Goal: Task Accomplishment & Management: Use online tool/utility

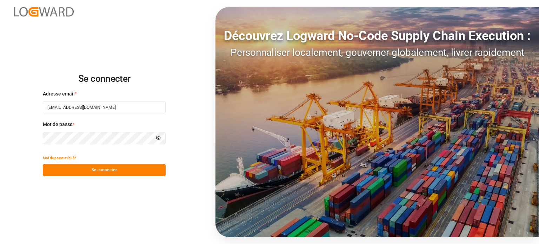
click at [104, 170] on font "Se connecter" at bounding box center [104, 169] width 25 height 5
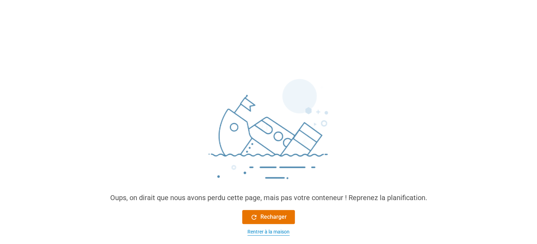
click at [275, 234] on font "Rentrer à la maison" at bounding box center [268, 232] width 42 height 6
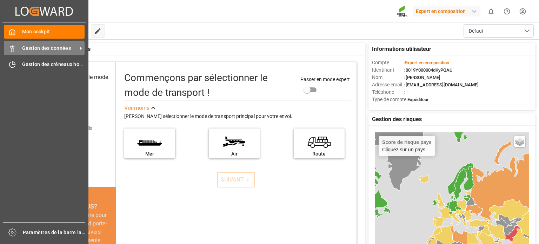
click at [17, 46] on div "Gestion des données Gestion des données" at bounding box center [44, 48] width 81 height 14
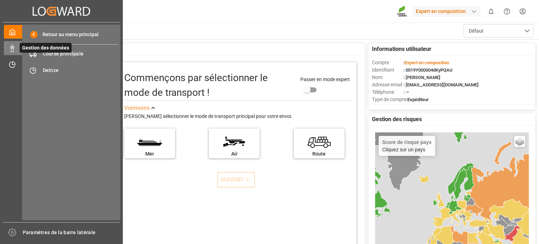
click at [49, 52] on span "Gestion des données" at bounding box center [46, 48] width 52 height 10
click at [74, 52] on font "Course principale" at bounding box center [63, 54] width 41 height 6
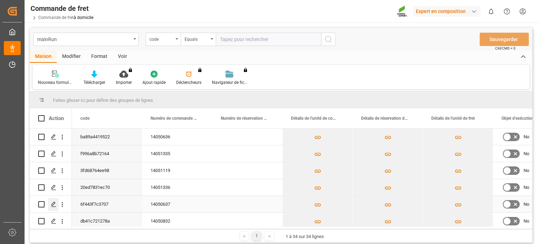
click at [52, 206] on icon "Appuyez sur ESPACE pour sélectionner cette ligne." at bounding box center [54, 204] width 6 height 6
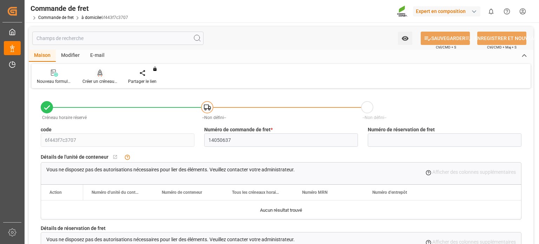
click at [99, 79] on font "Créer un créneau horaire" at bounding box center [105, 81] width 46 height 5
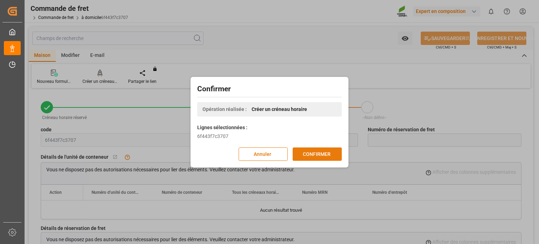
click at [339, 154] on button "CONFIRMER" at bounding box center [316, 153] width 49 height 13
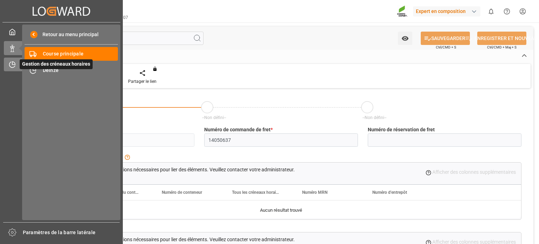
click at [14, 67] on icon at bounding box center [12, 64] width 7 height 7
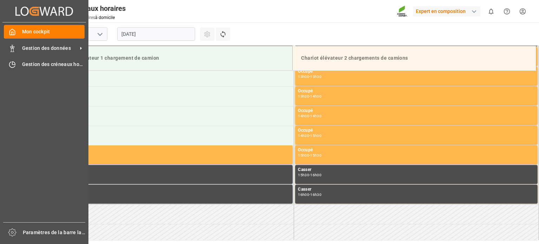
scroll to position [545, 0]
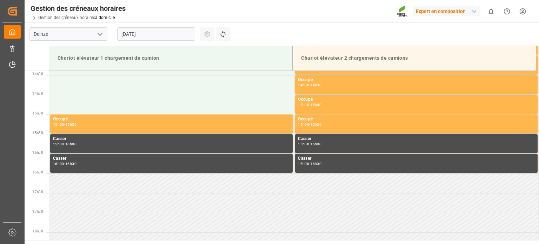
click at [158, 33] on input "[DATE]" at bounding box center [156, 33] width 78 height 13
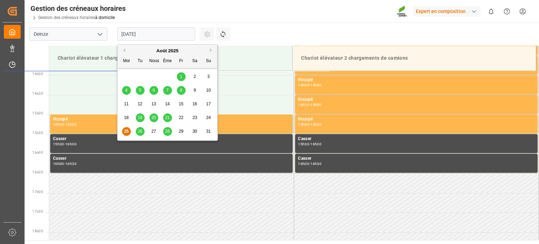
click at [137, 132] on div "26" at bounding box center [140, 131] width 9 height 8
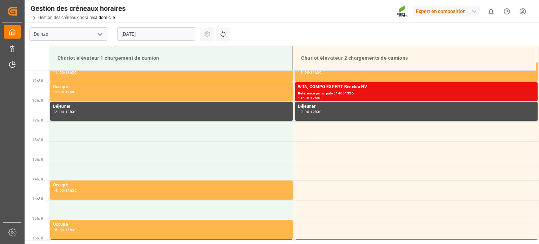
scroll to position [300, 0]
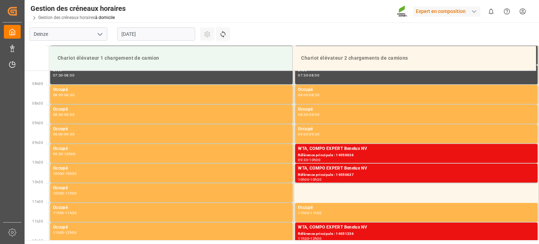
click at [161, 31] on input "[DATE]" at bounding box center [156, 33] width 78 height 13
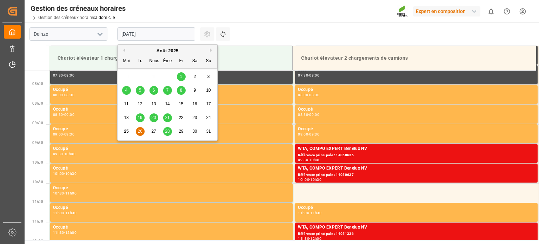
click at [127, 129] on font "25" at bounding box center [126, 131] width 5 height 5
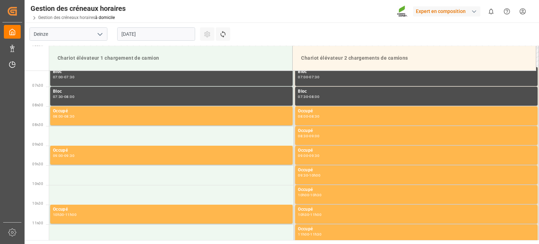
scroll to position [351, 0]
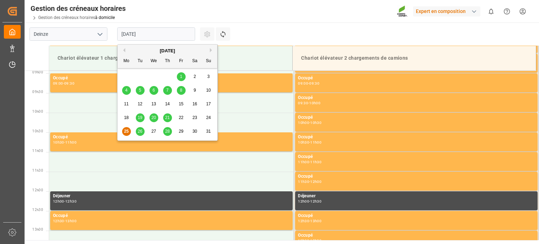
drag, startPoint x: 180, startPoint y: 29, endPoint x: 176, endPoint y: 35, distance: 6.1
click at [180, 32] on input "[DATE]" at bounding box center [156, 33] width 78 height 13
click at [135, 137] on div "25 26 27 28 29 30 31" at bounding box center [168, 131] width 96 height 14
click at [136, 134] on div "26" at bounding box center [140, 131] width 9 height 8
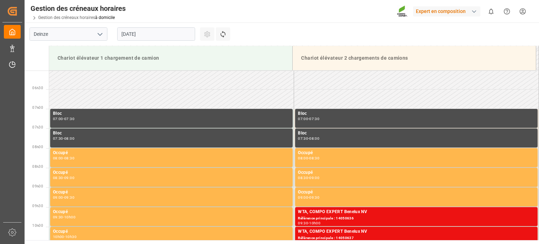
scroll to position [230, 0]
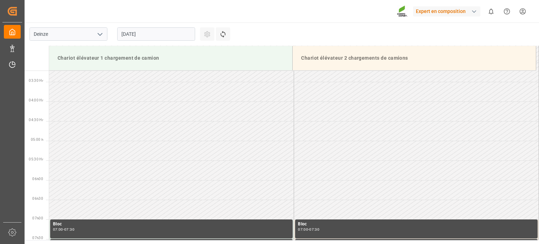
click at [139, 34] on input "[DATE]" at bounding box center [156, 33] width 78 height 13
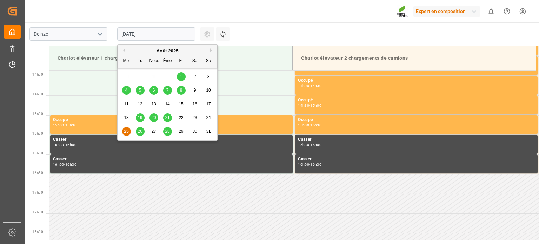
scroll to position [545, 0]
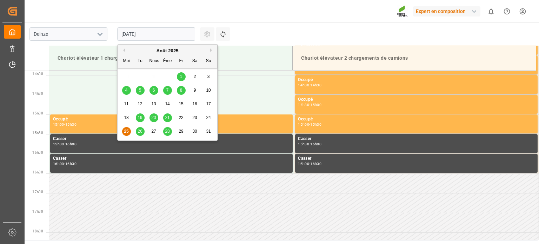
click at [140, 128] on div "26" at bounding box center [140, 131] width 9 height 8
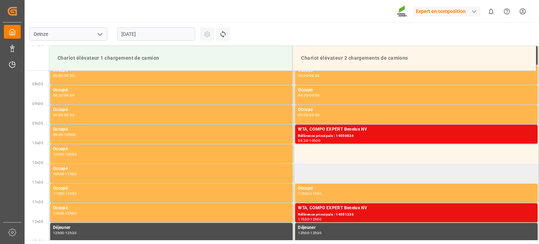
scroll to position [319, 0]
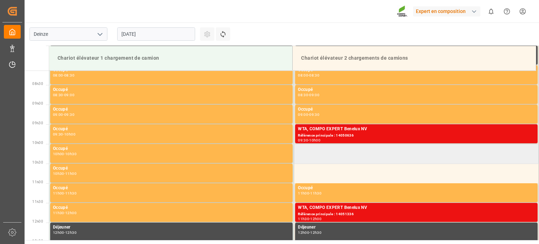
click at [318, 153] on td at bounding box center [416, 154] width 245 height 20
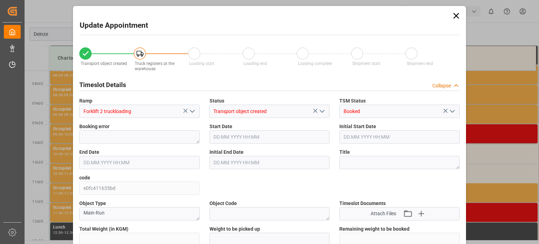
type input "25410"
type input "-25410"
type input "42"
type input "[DATE] 10:00"
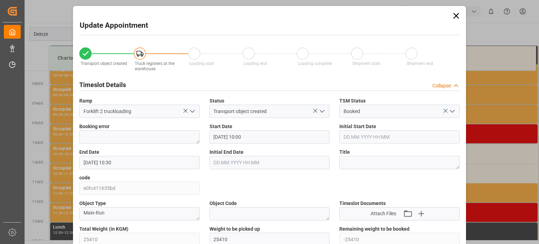
type input "[DATE] 10:30"
type input "[DATE] 10:57"
type input "[DATE] 12:47"
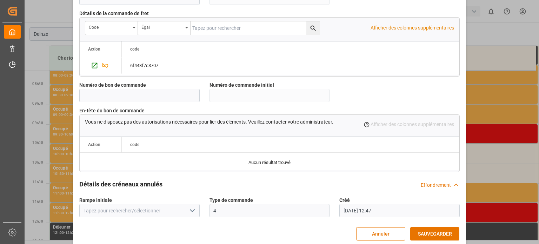
scroll to position [679, 0]
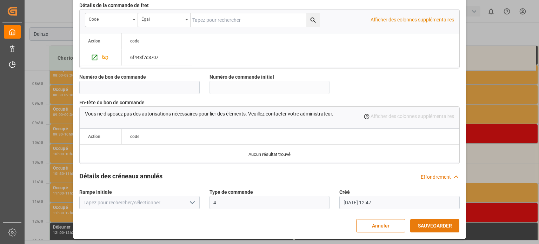
click at [433, 222] on font "SAUVEGARDER" at bounding box center [435, 226] width 34 height 8
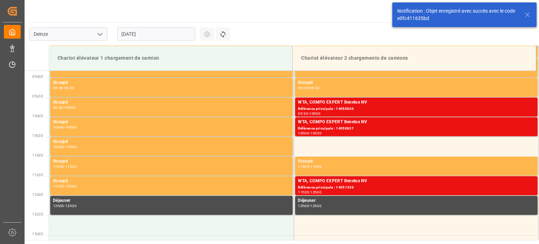
scroll to position [349, 0]
